Goal: Book appointment/travel/reservation

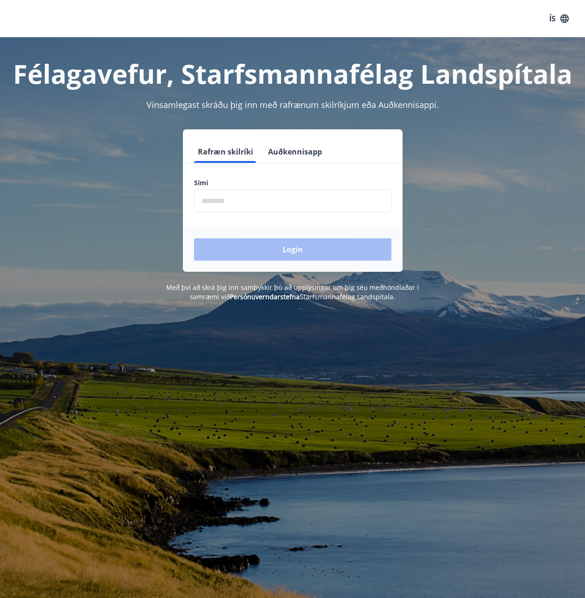
click at [273, 201] on input "phone" at bounding box center [292, 200] width 197 height 23
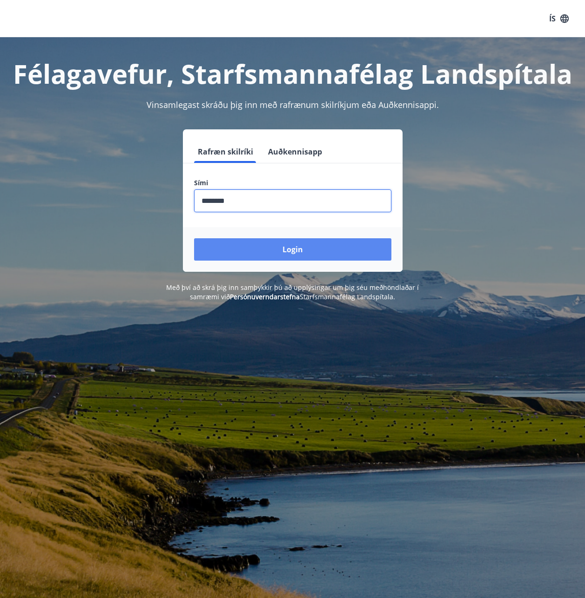
type input "********"
click at [285, 251] on button "Login" at bounding box center [292, 249] width 197 height 22
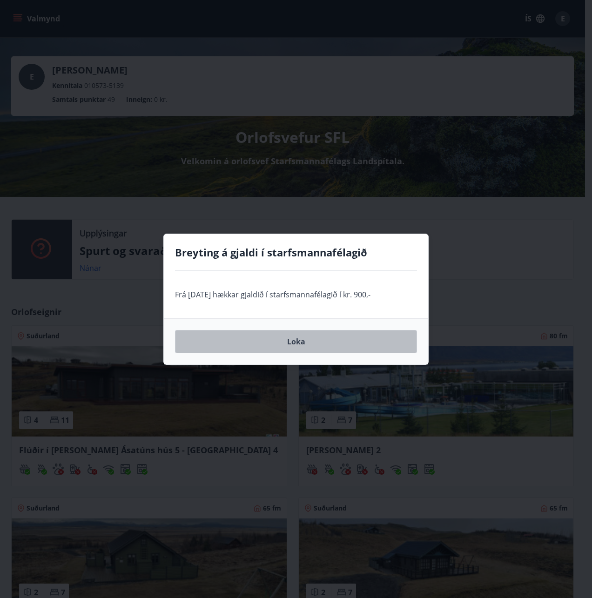
click at [292, 336] on button "Loka" at bounding box center [296, 341] width 242 height 23
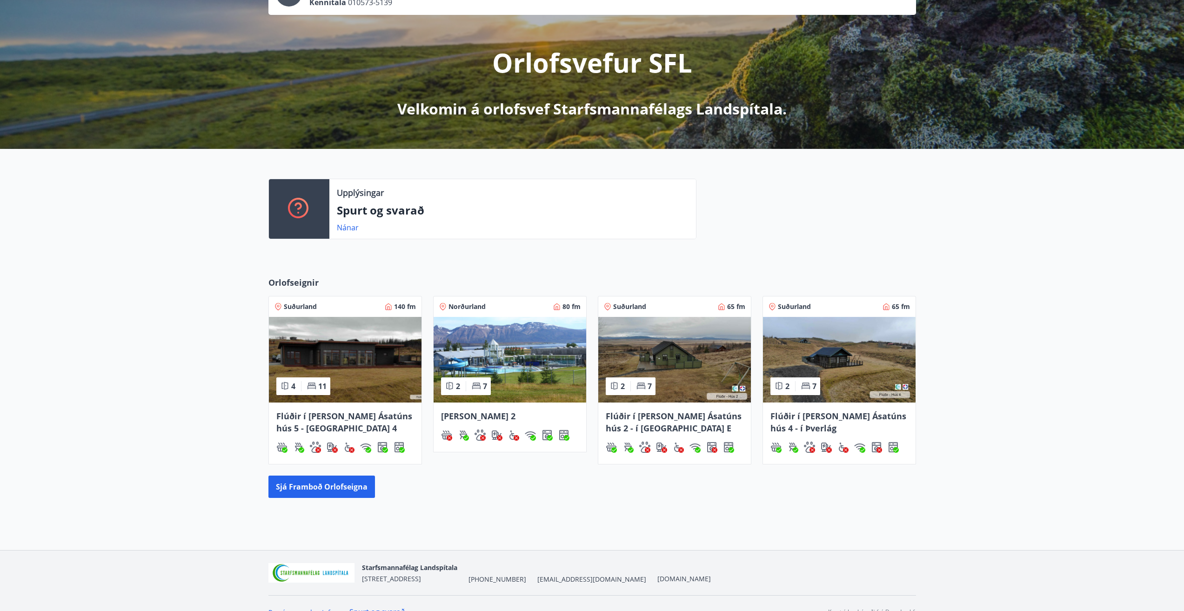
scroll to position [100, 0]
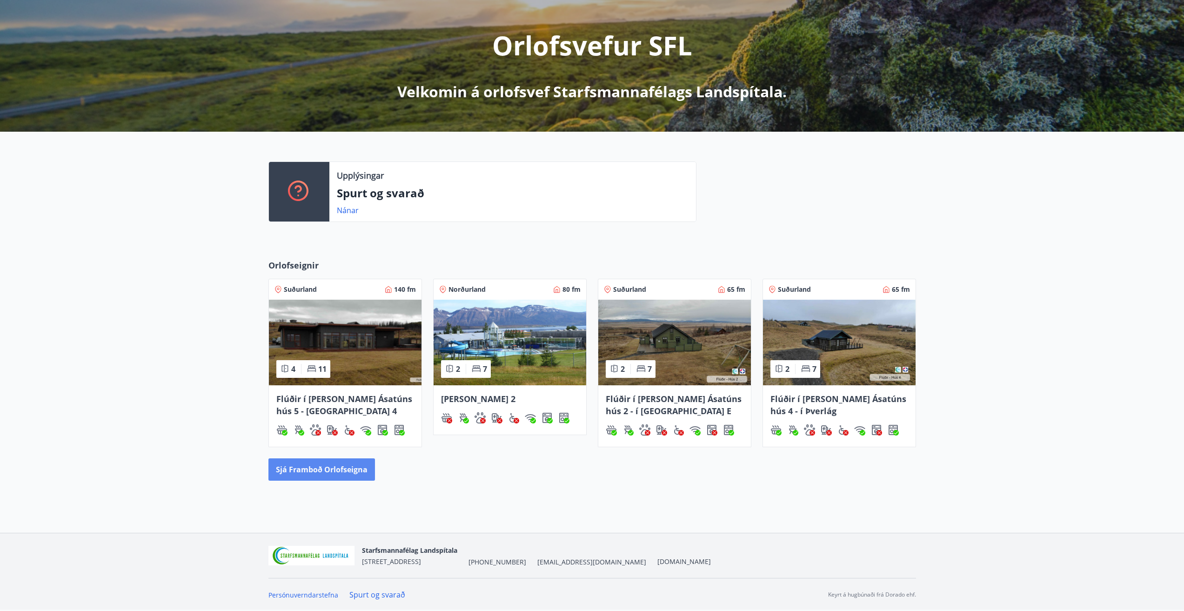
click at [314, 469] on button "Sjá framboð orlofseigna" at bounding box center [321, 469] width 107 height 22
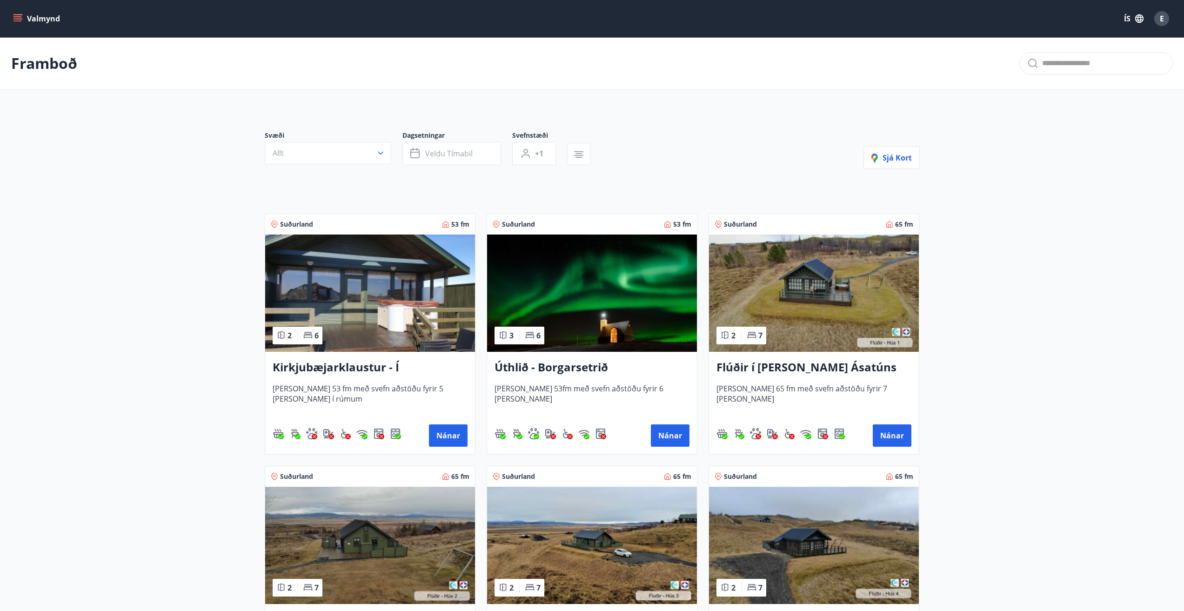
click at [367, 367] on h3 "Kirkjubæjarklaustur - Í landi Hæðargarðs" at bounding box center [370, 367] width 195 height 17
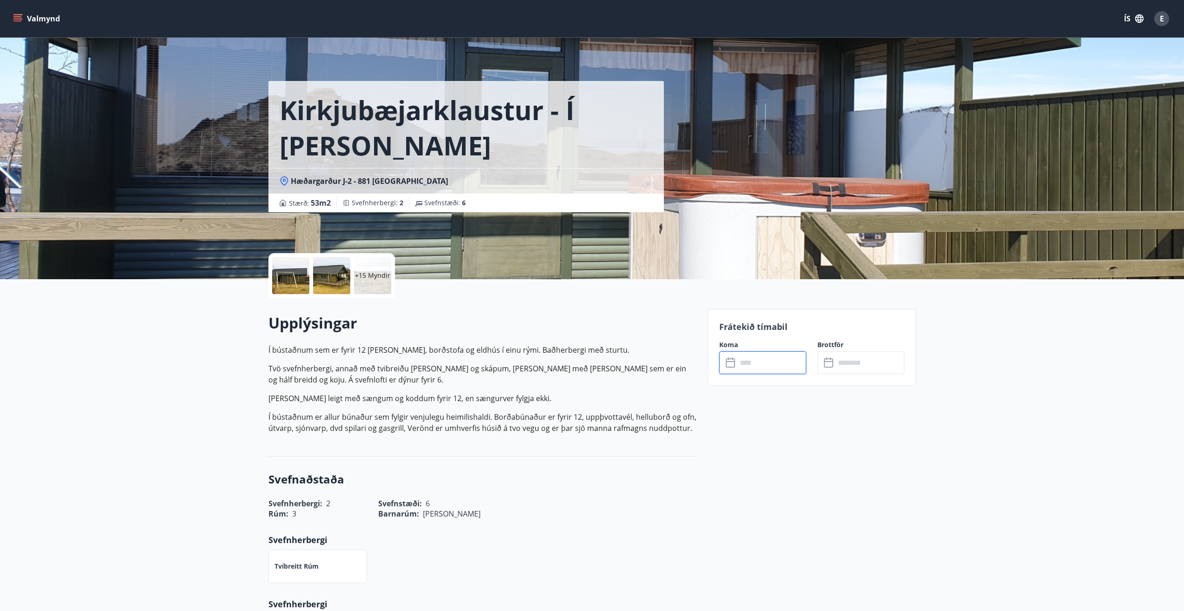
click at [591, 362] on input "text" at bounding box center [771, 362] width 69 height 23
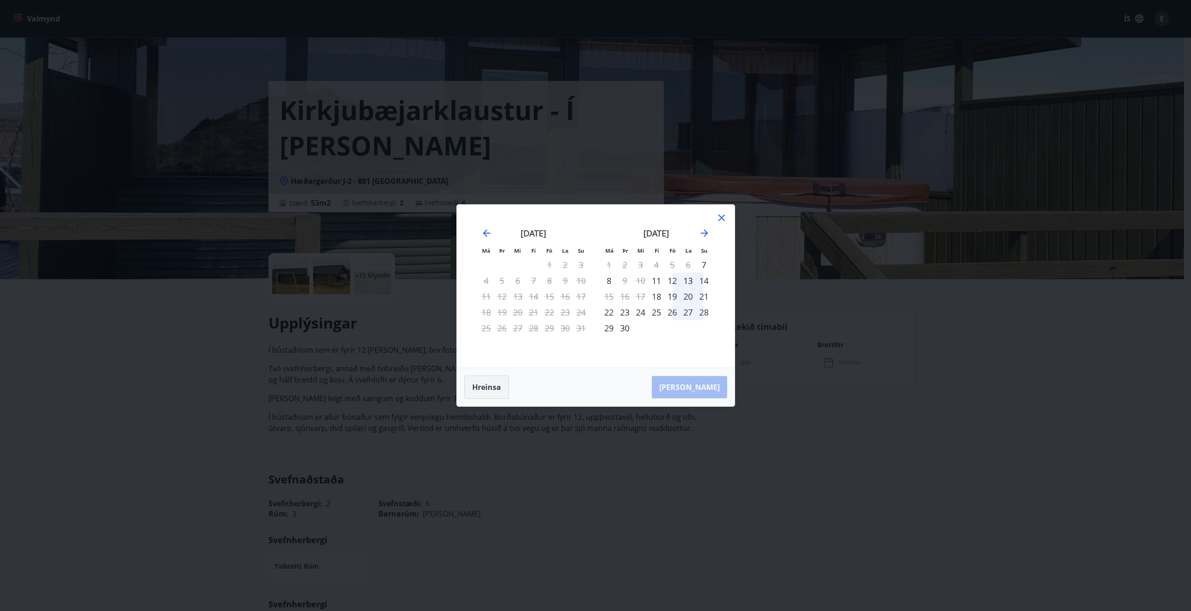
click at [485, 387] on button "Hreinsa" at bounding box center [486, 386] width 45 height 23
click at [591, 217] on icon at bounding box center [721, 217] width 7 height 7
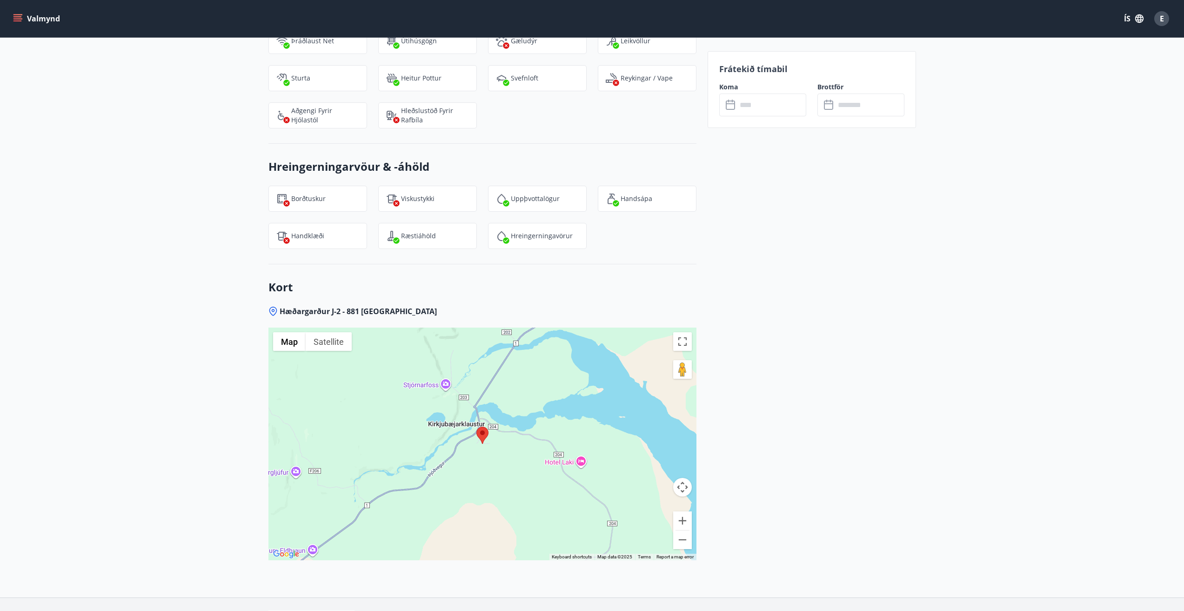
scroll to position [1143, 0]
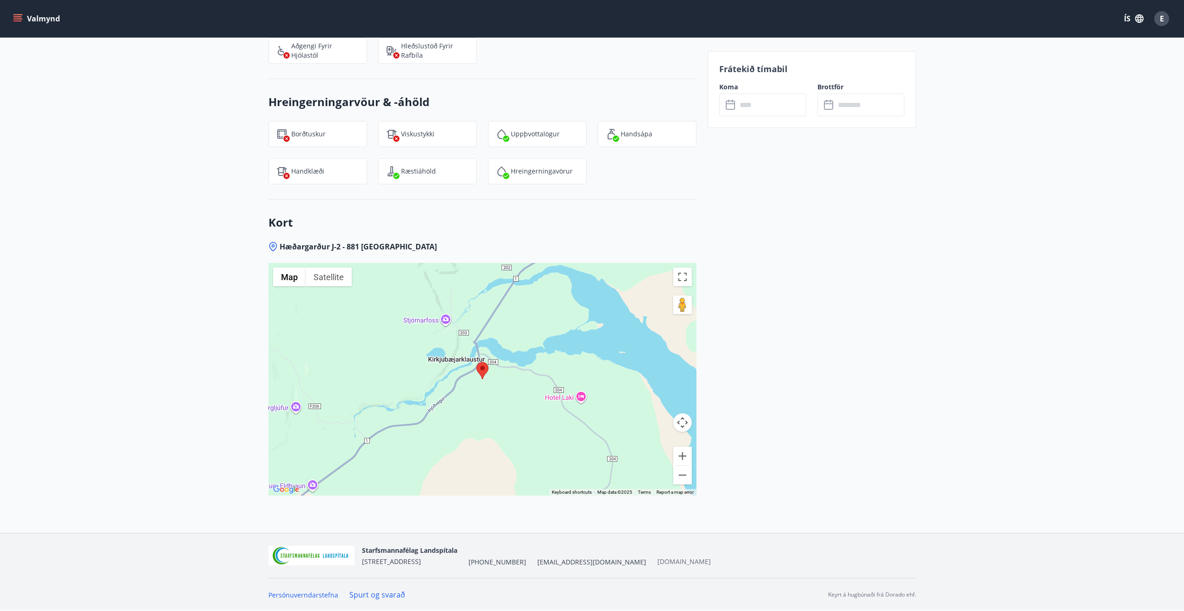
click at [591, 563] on link "[DOMAIN_NAME]" at bounding box center [683, 561] width 53 height 9
